Goal: Task Accomplishment & Management: Manage account settings

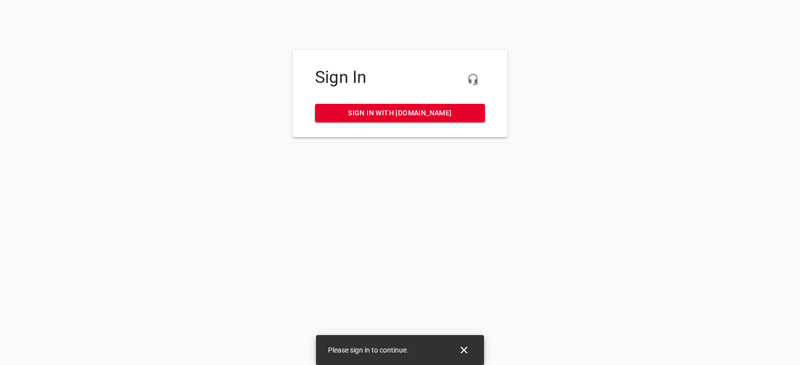
click at [417, 116] on span "Sign in with [DOMAIN_NAME]" at bounding box center [400, 113] width 154 height 12
click at [438, 109] on span "Sign in with [DOMAIN_NAME]" at bounding box center [400, 113] width 154 height 12
